Goal: Information Seeking & Learning: Learn about a topic

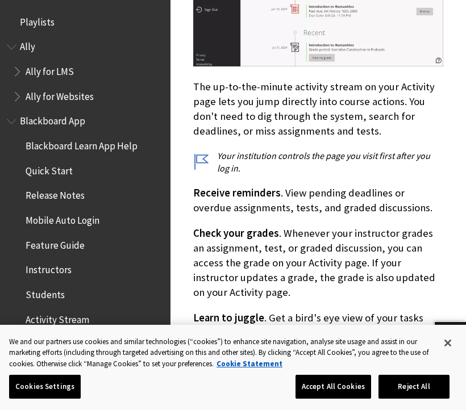
click at [115, 76] on span "Ally for LMS" at bounding box center [87, 71] width 151 height 19
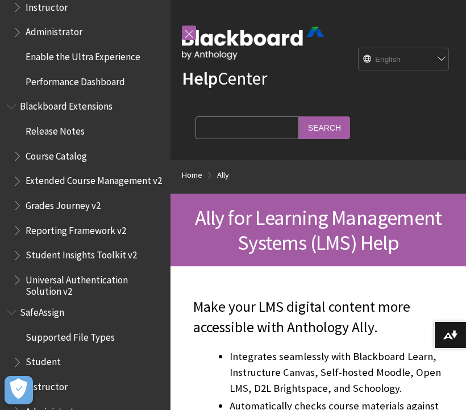
scroll to position [1212, 0]
click at [78, 147] on span "Course Catalog" at bounding box center [56, 154] width 61 height 15
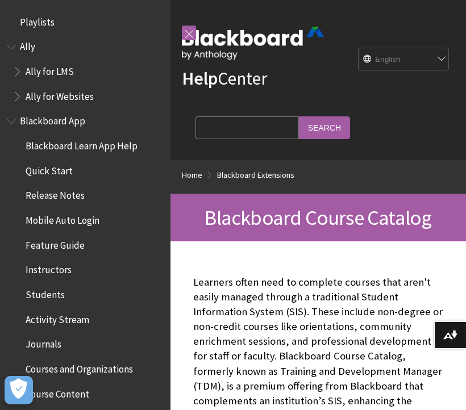
scroll to position [1187, 0]
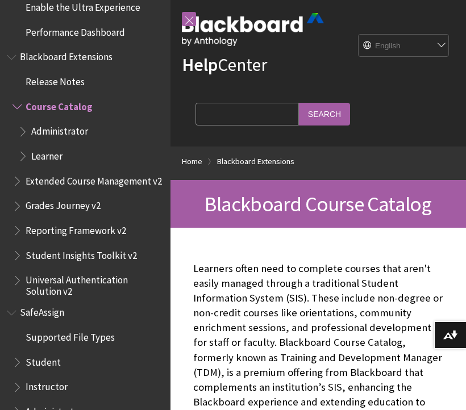
scroll to position [27, 0]
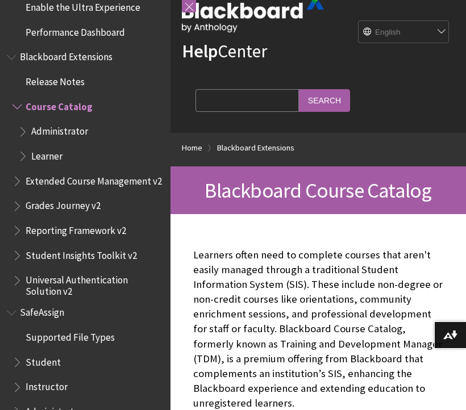
click at [194, 10] on link at bounding box center [189, 5] width 14 height 14
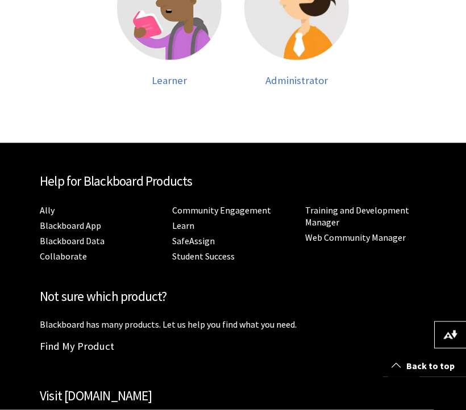
scroll to position [904, 0]
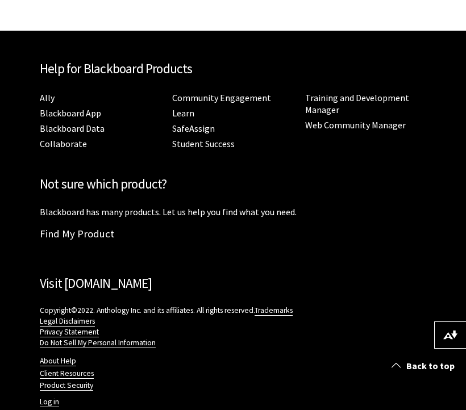
click at [415, 367] on link "Back to top" at bounding box center [424, 365] width 83 height 21
